Goal: Check status: Check status

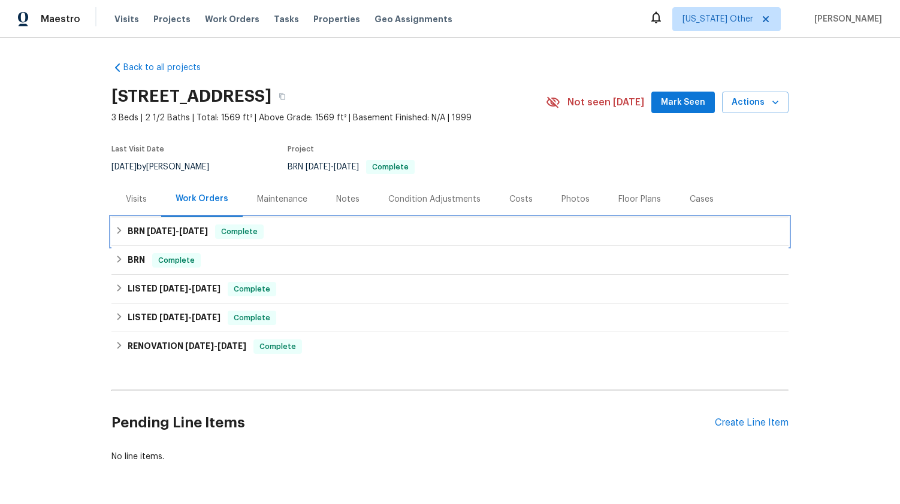
click at [179, 230] on span "[DATE] - [DATE]" at bounding box center [177, 231] width 61 height 8
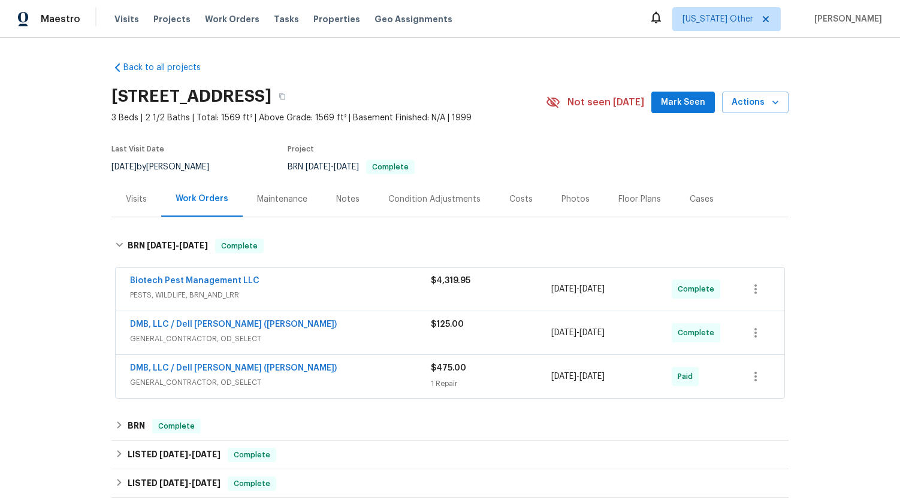
click at [197, 382] on span "GENERAL_CONTRACTOR, OD_SELECT" at bounding box center [280, 383] width 301 height 12
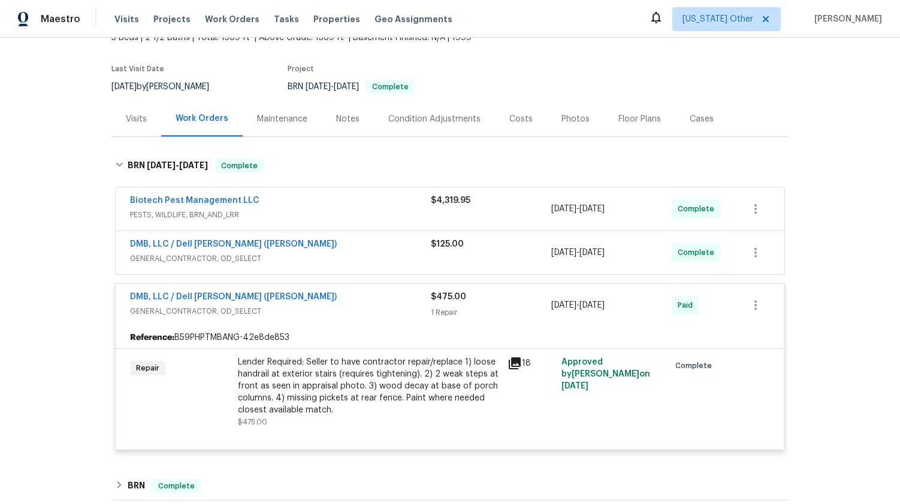
scroll to position [83, 0]
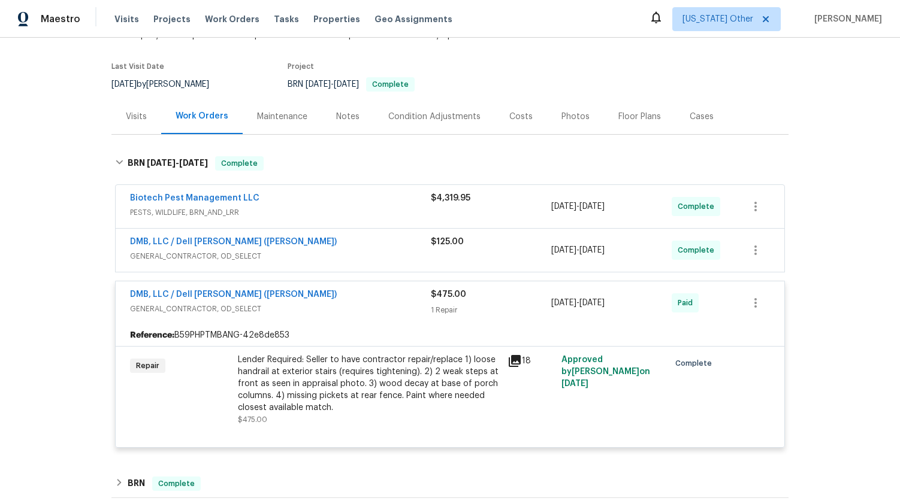
click at [511, 363] on icon at bounding box center [514, 361] width 14 height 14
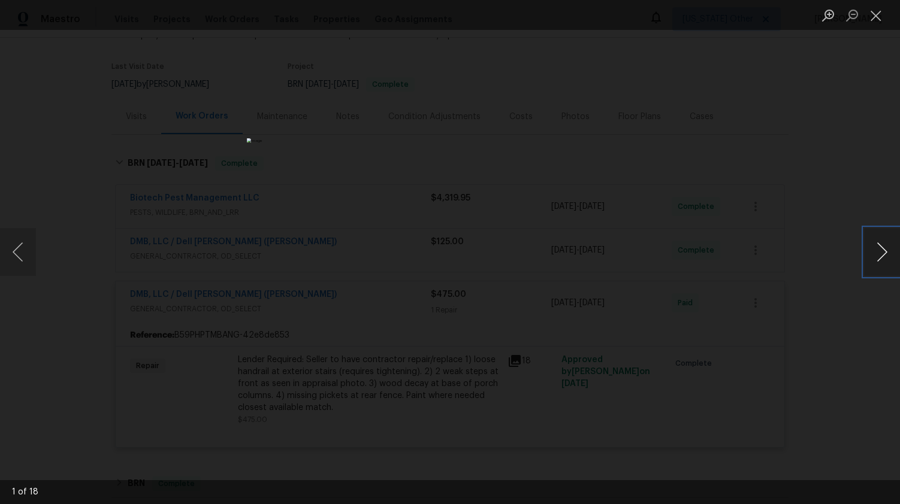
click at [881, 256] on button "Next image" at bounding box center [882, 252] width 36 height 48
click at [879, 257] on button "Next image" at bounding box center [882, 252] width 36 height 48
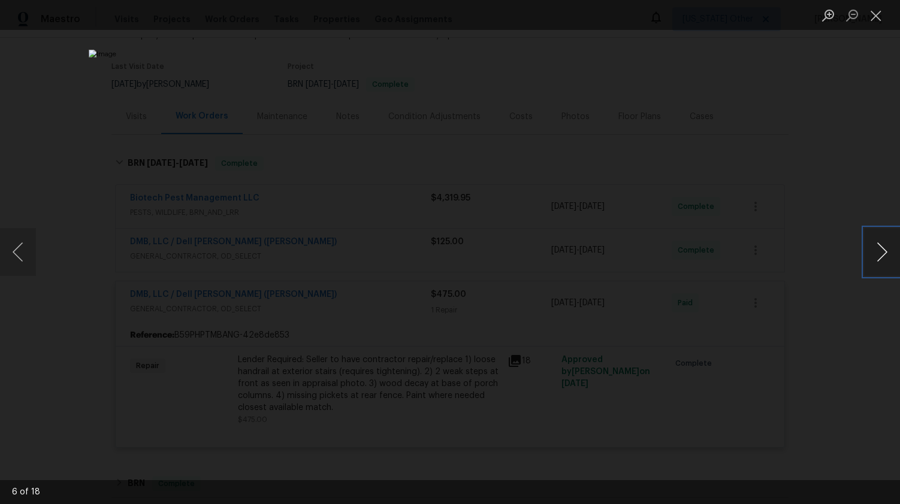
click at [879, 257] on button "Next image" at bounding box center [882, 252] width 36 height 48
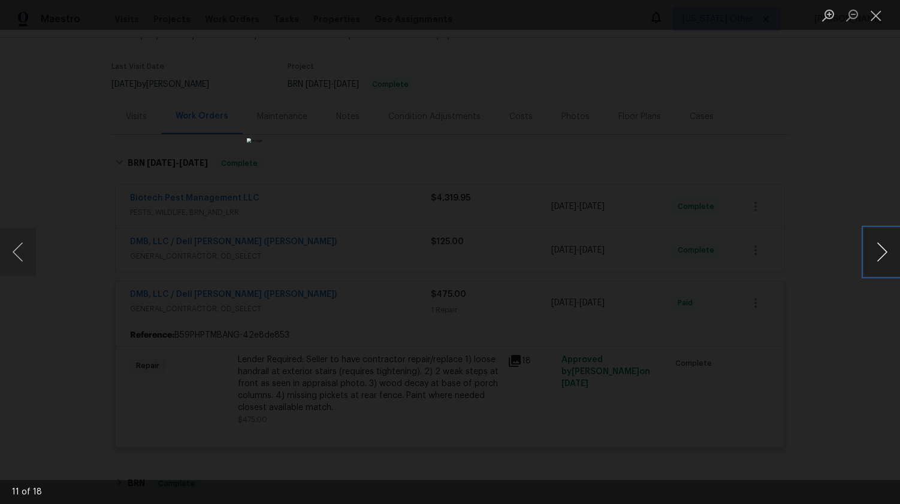
click at [879, 257] on button "Next image" at bounding box center [882, 252] width 36 height 48
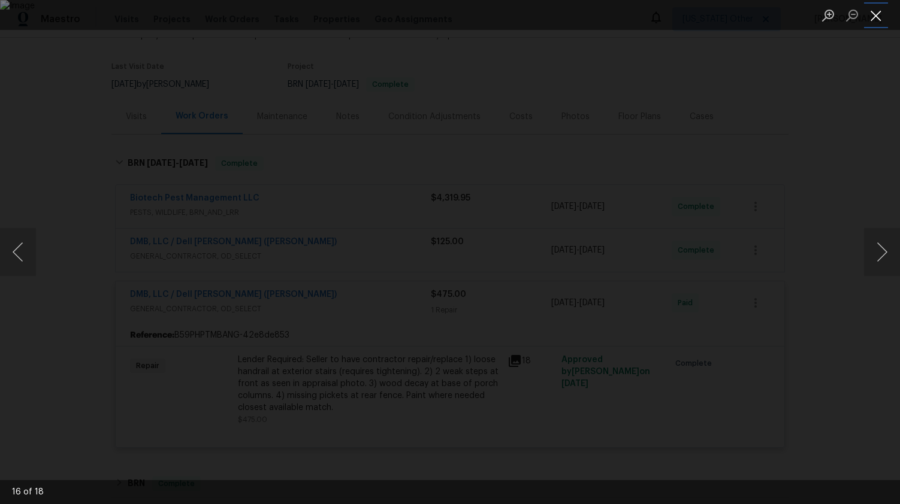
click at [879, 19] on button "Close lightbox" at bounding box center [876, 15] width 24 height 21
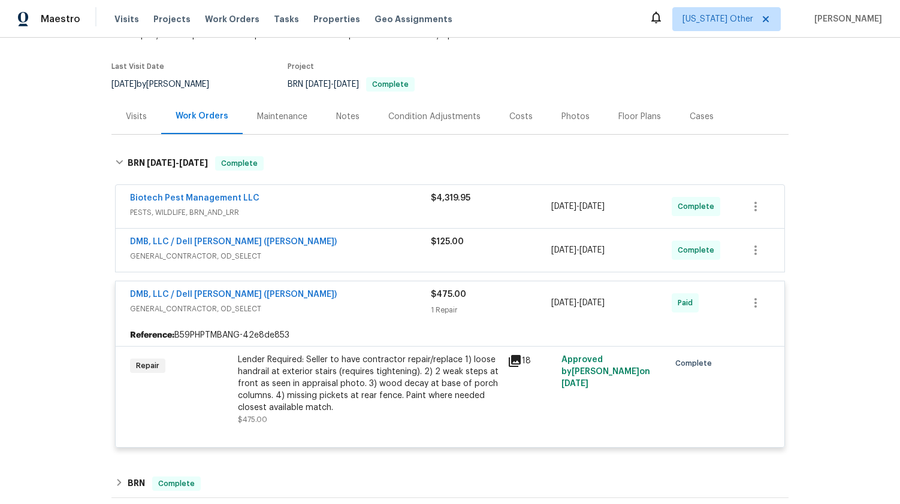
click at [203, 255] on span "GENERAL_CONTRACTOR, OD_SELECT" at bounding box center [280, 256] width 301 height 12
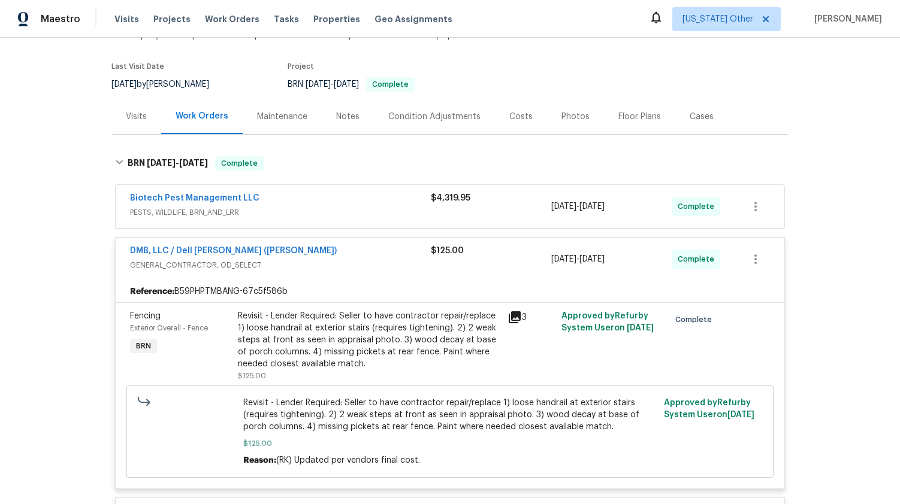
click at [514, 316] on icon at bounding box center [515, 318] width 12 height 12
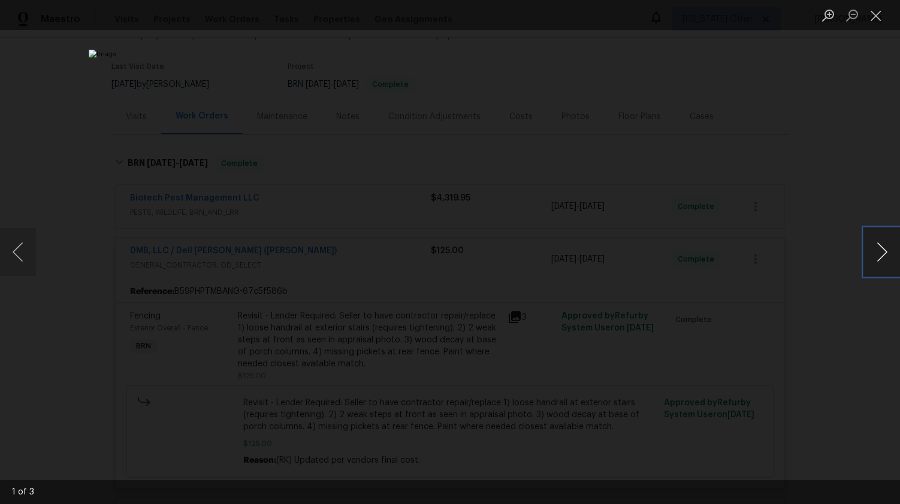
click at [874, 260] on button "Next image" at bounding box center [882, 252] width 36 height 48
click at [875, 21] on button "Close lightbox" at bounding box center [876, 15] width 24 height 21
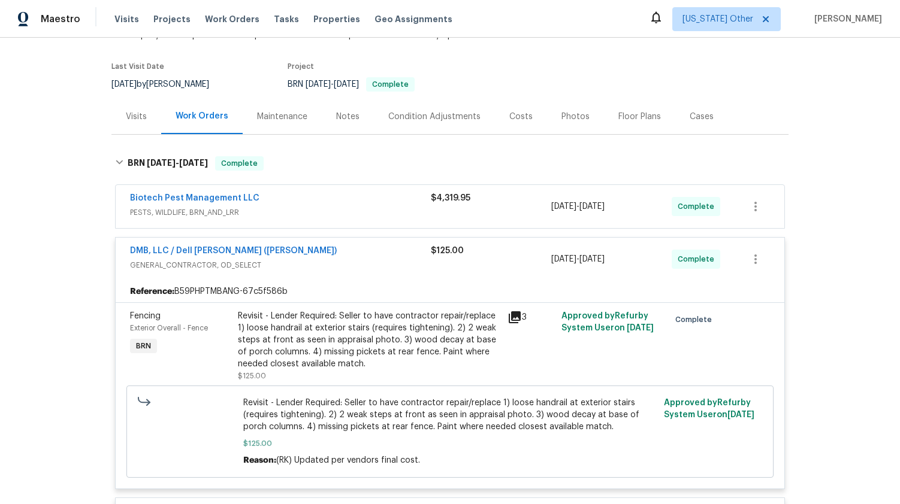
click at [186, 213] on span "PESTS, WILDLIFE, BRN_AND_LRR" at bounding box center [280, 213] width 301 height 12
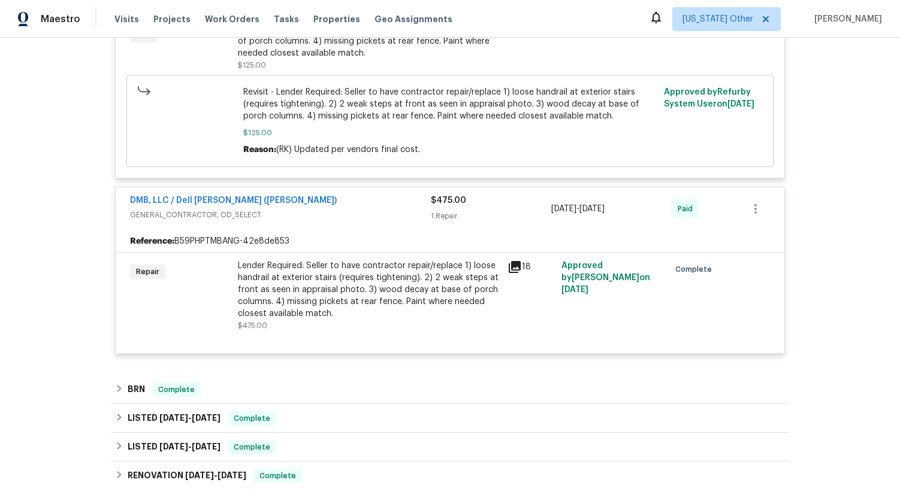
scroll to position [676, 0]
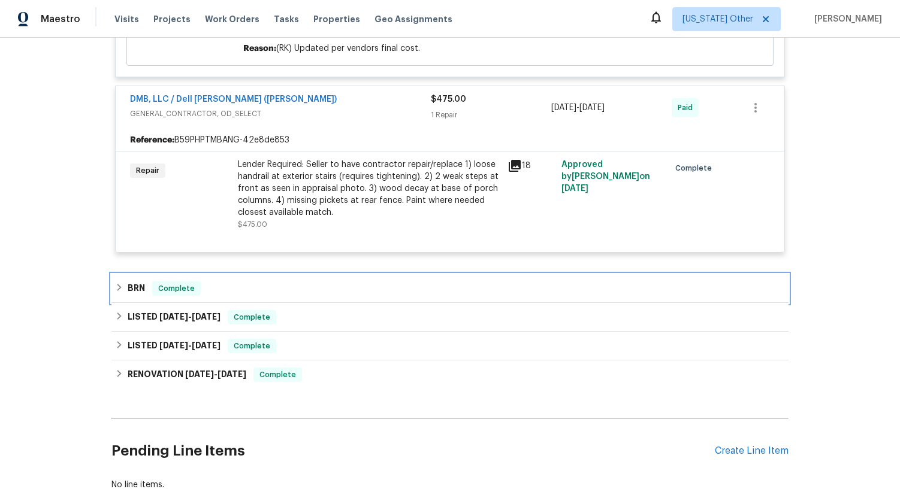
click at [135, 288] on h6 "BRN" at bounding box center [136, 289] width 17 height 14
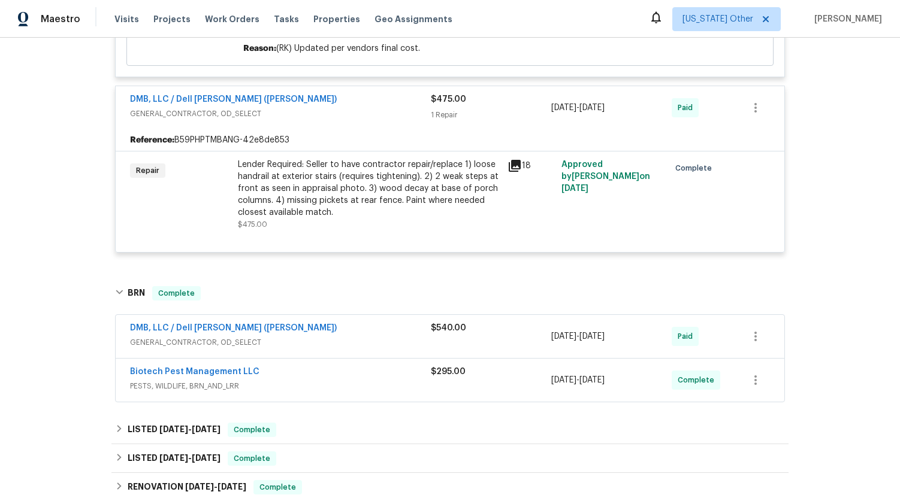
click at [210, 344] on span "GENERAL_CONTRACTOR, OD_SELECT" at bounding box center [280, 343] width 301 height 12
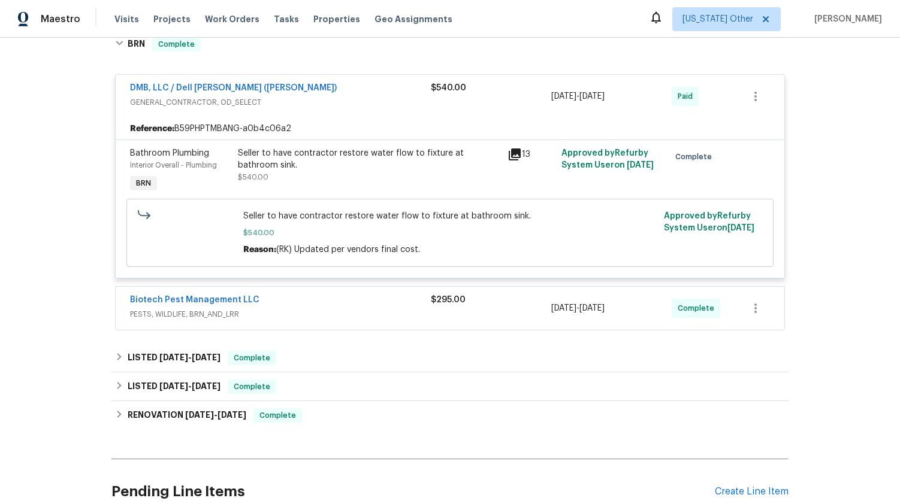
scroll to position [980, 0]
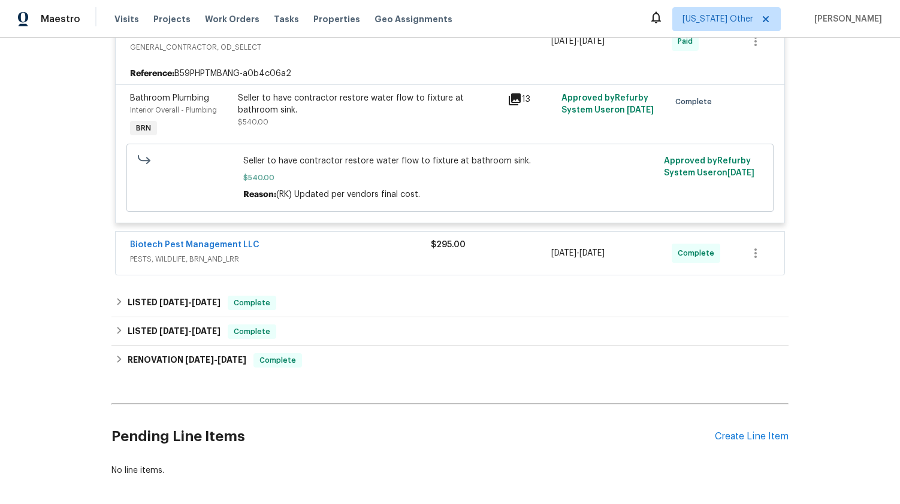
click at [177, 262] on span "PESTS, WILDLIFE, BRN_AND_LRR" at bounding box center [280, 259] width 301 height 12
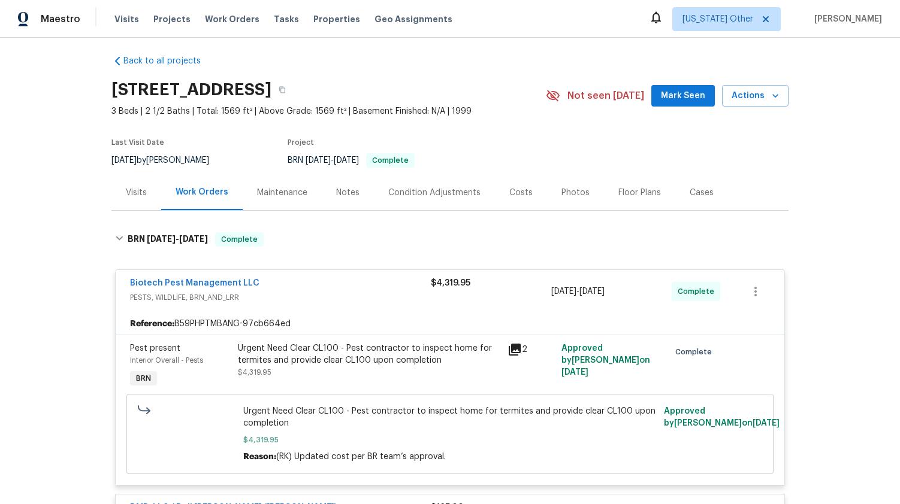
scroll to position [0, 0]
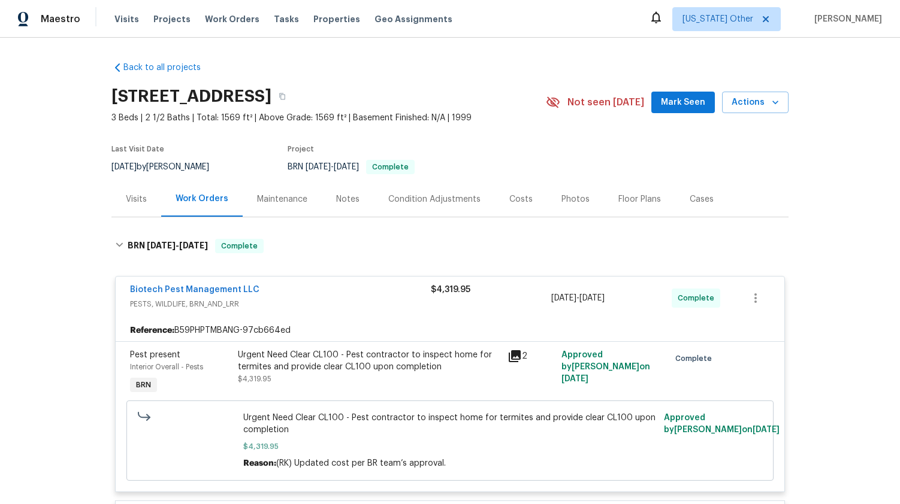
click at [513, 357] on icon at bounding box center [514, 356] width 14 height 14
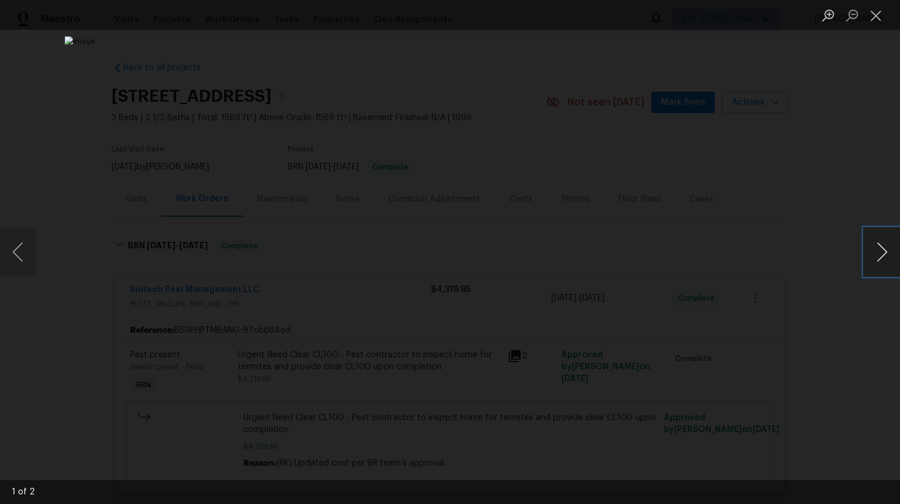
click at [878, 257] on button "Next image" at bounding box center [882, 252] width 36 height 48
click at [874, 19] on button "Close lightbox" at bounding box center [876, 15] width 24 height 21
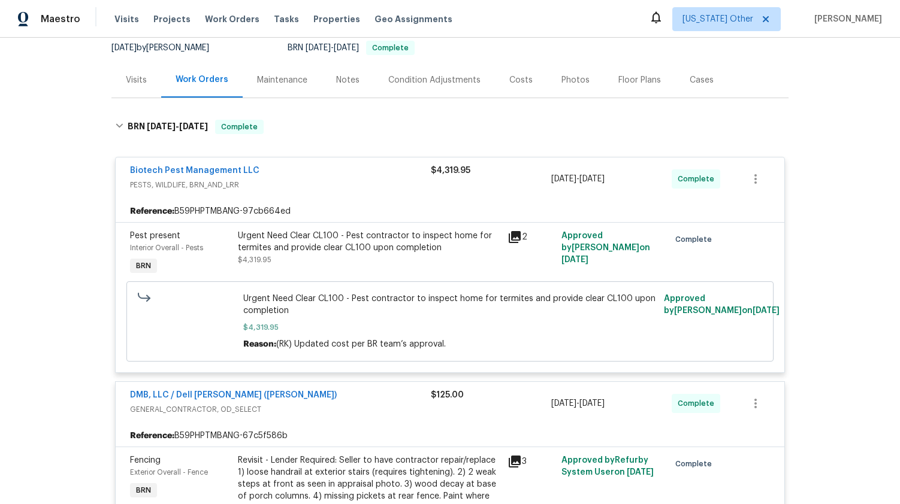
scroll to position [120, 0]
click at [189, 182] on span "PESTS, WILDLIFE, BRN_AND_LRR" at bounding box center [280, 184] width 301 height 12
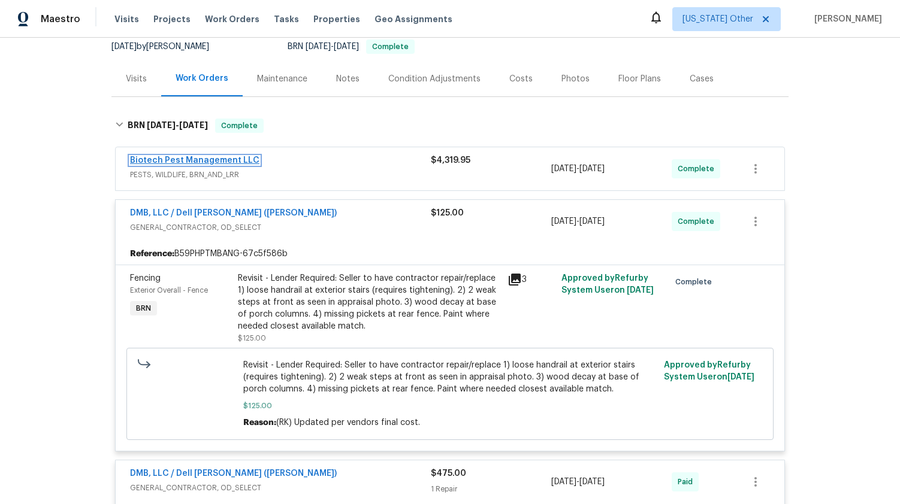
click at [204, 162] on link "Biotech Pest Management LLC" at bounding box center [194, 160] width 129 height 8
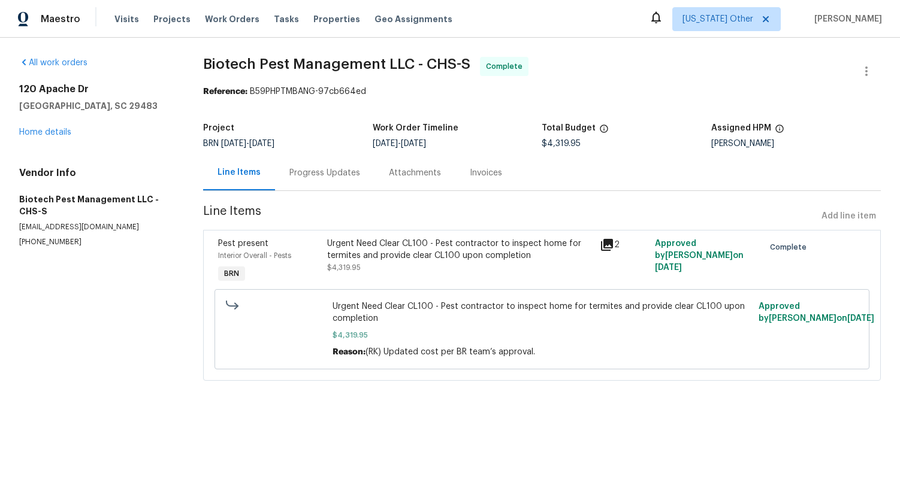
click at [319, 175] on div "Progress Updates" at bounding box center [324, 173] width 71 height 12
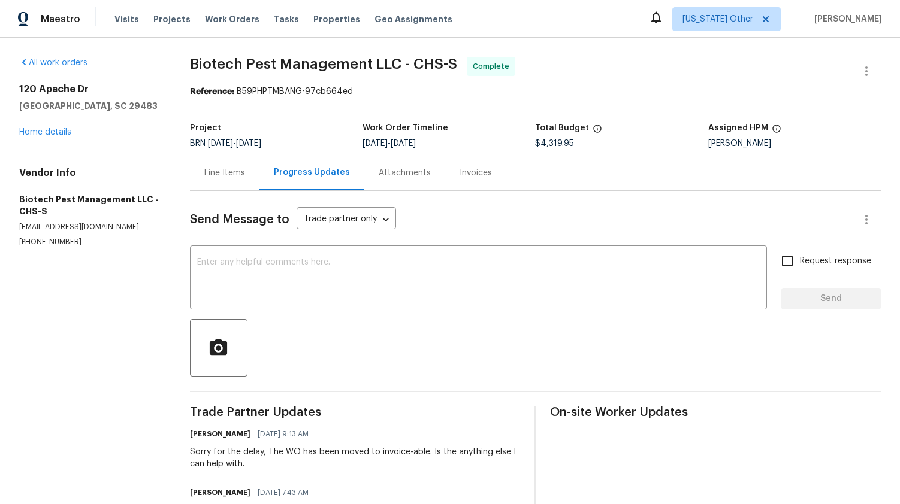
click at [404, 173] on div "Attachments" at bounding box center [405, 173] width 52 height 12
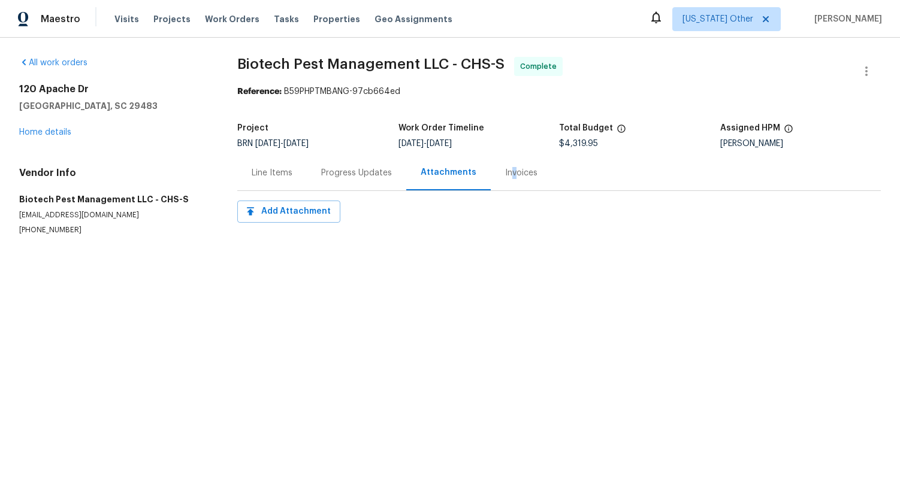
click at [508, 172] on div "Invoices" at bounding box center [521, 173] width 32 height 12
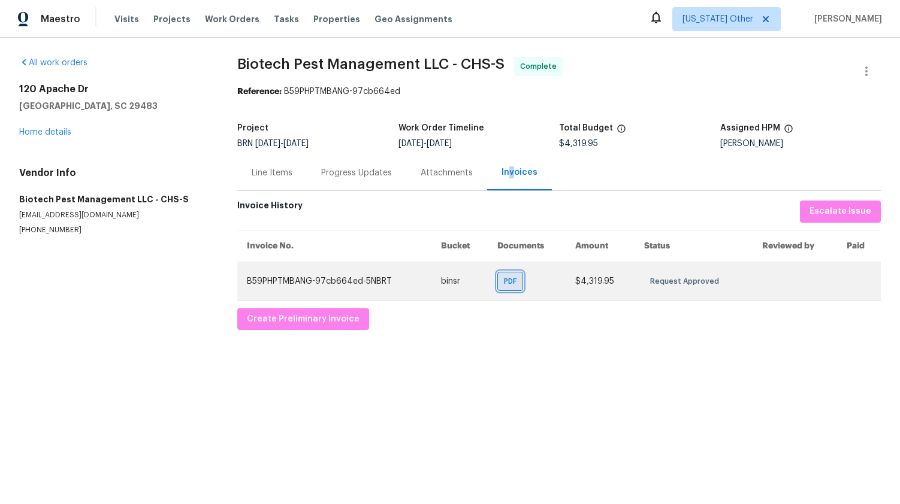
click at [510, 281] on span "PDF" at bounding box center [512, 282] width 17 height 12
